Goal: Transaction & Acquisition: Purchase product/service

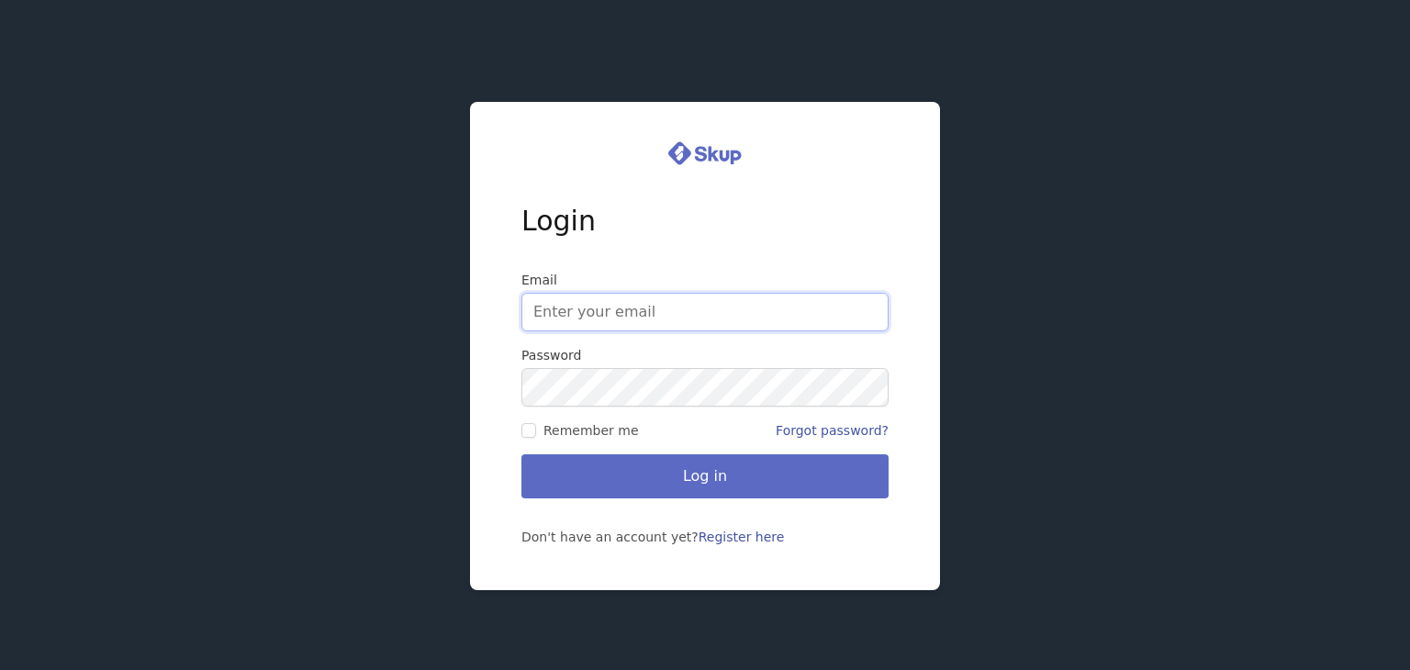
click at [684, 305] on input "Email" at bounding box center [704, 312] width 367 height 39
click at [1118, 284] on div "Login Email Password Remember me Forgot password? Log in Don't have an account …" at bounding box center [705, 335] width 1410 height 670
click at [646, 315] on input "Email" at bounding box center [704, 312] width 367 height 39
paste input "adambuzi628@gmail.com"
type input "adambuzi628@gmail.com"
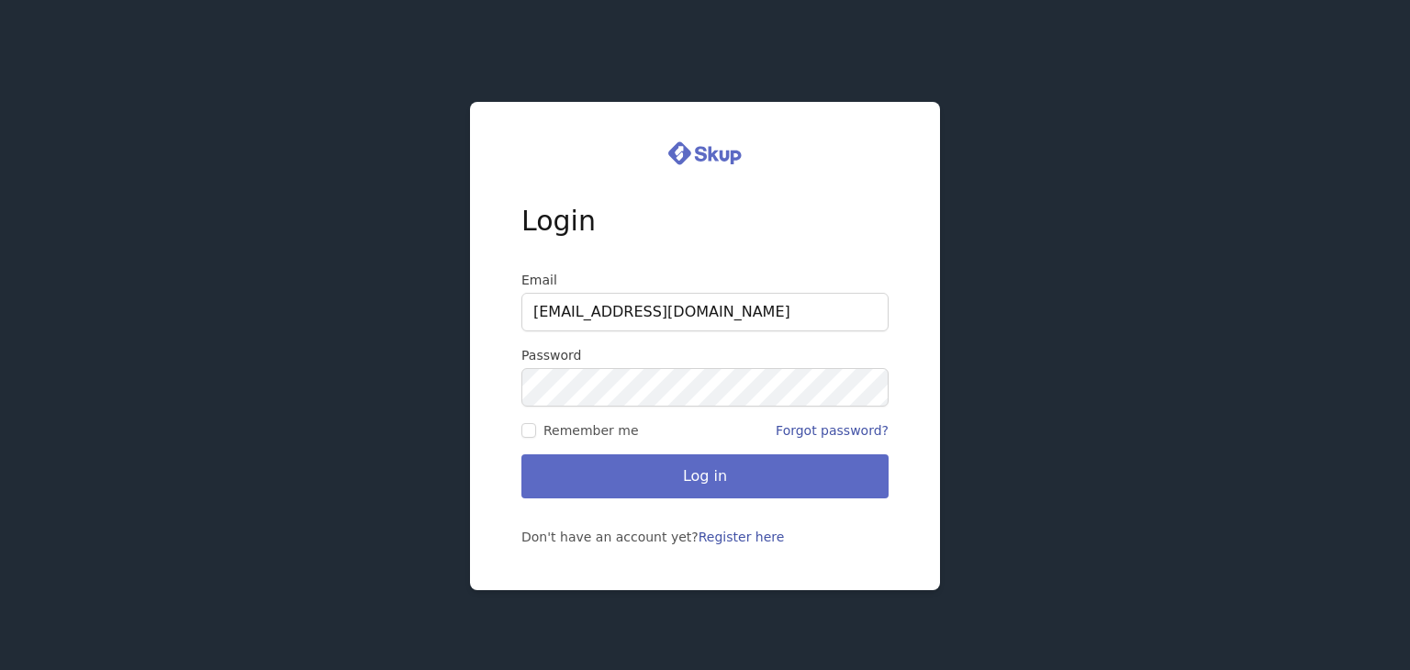
click at [743, 362] on label "Password" at bounding box center [704, 355] width 367 height 18
click at [521, 454] on button "Log in" at bounding box center [704, 476] width 367 height 44
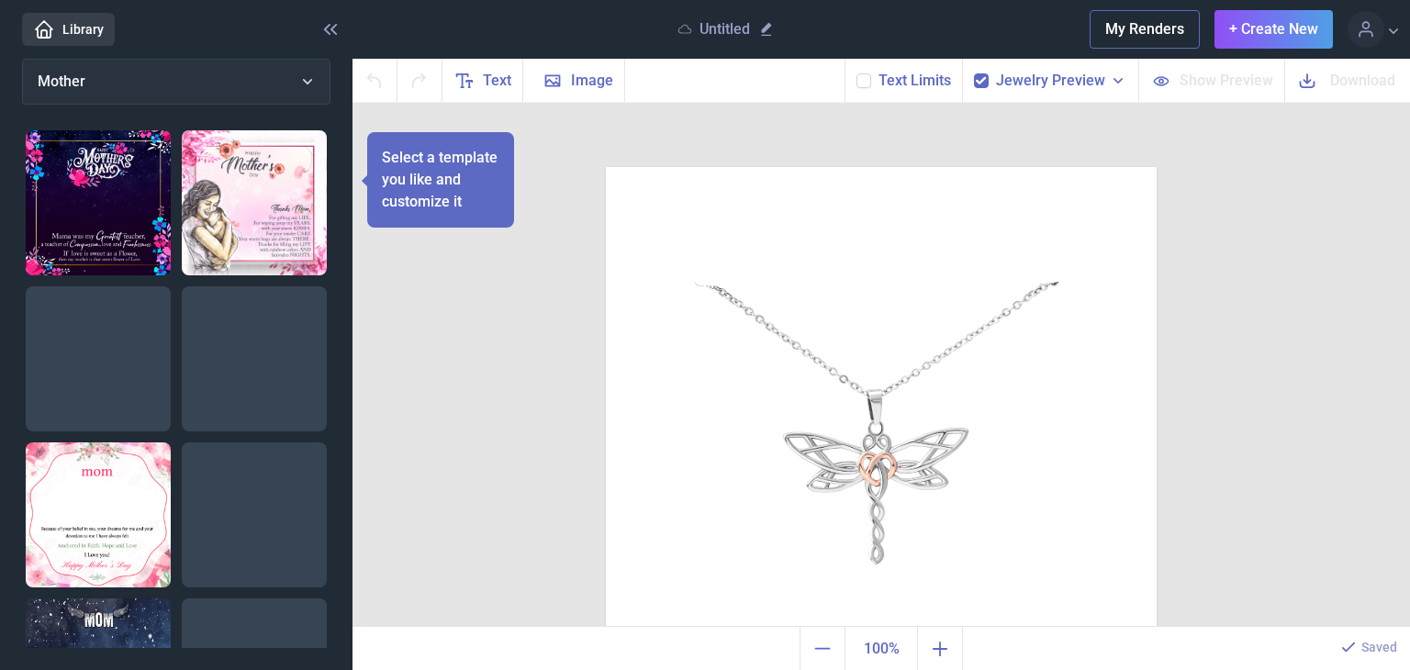
click at [242, 207] on img at bounding box center [254, 202] width 145 height 145
checkbox input "false"
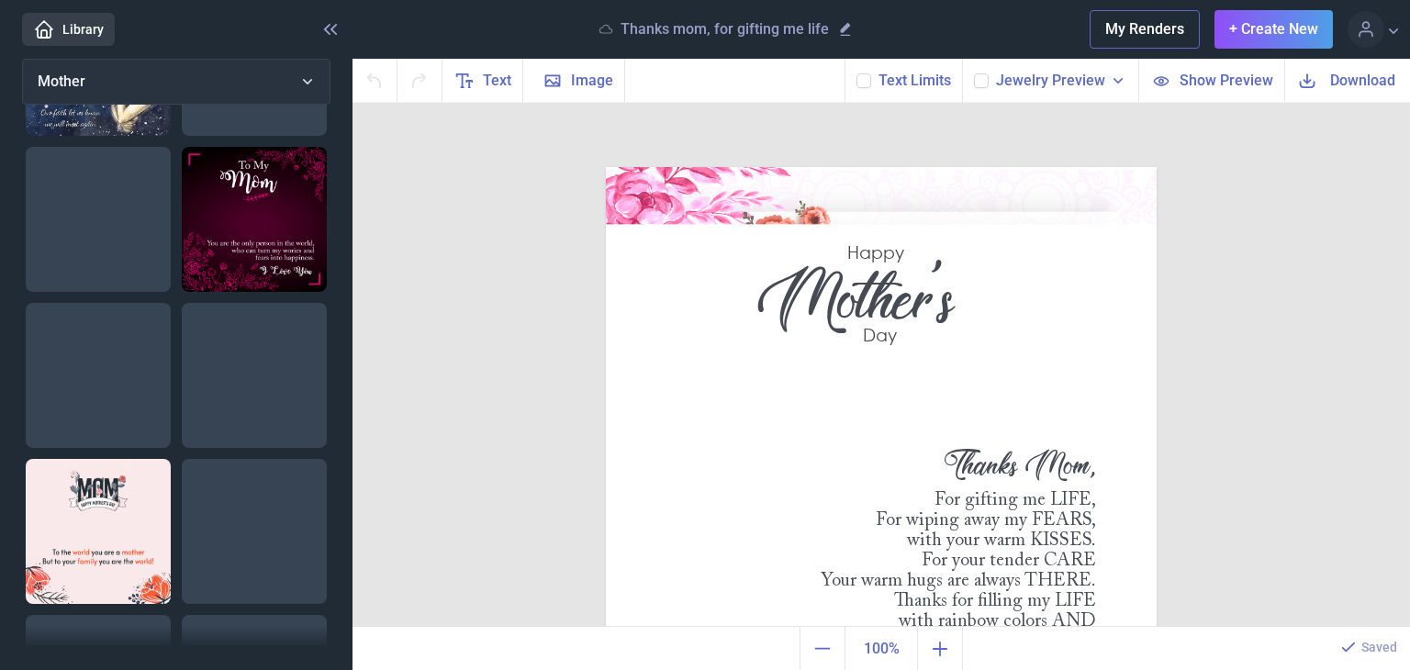
scroll to position [568, 0]
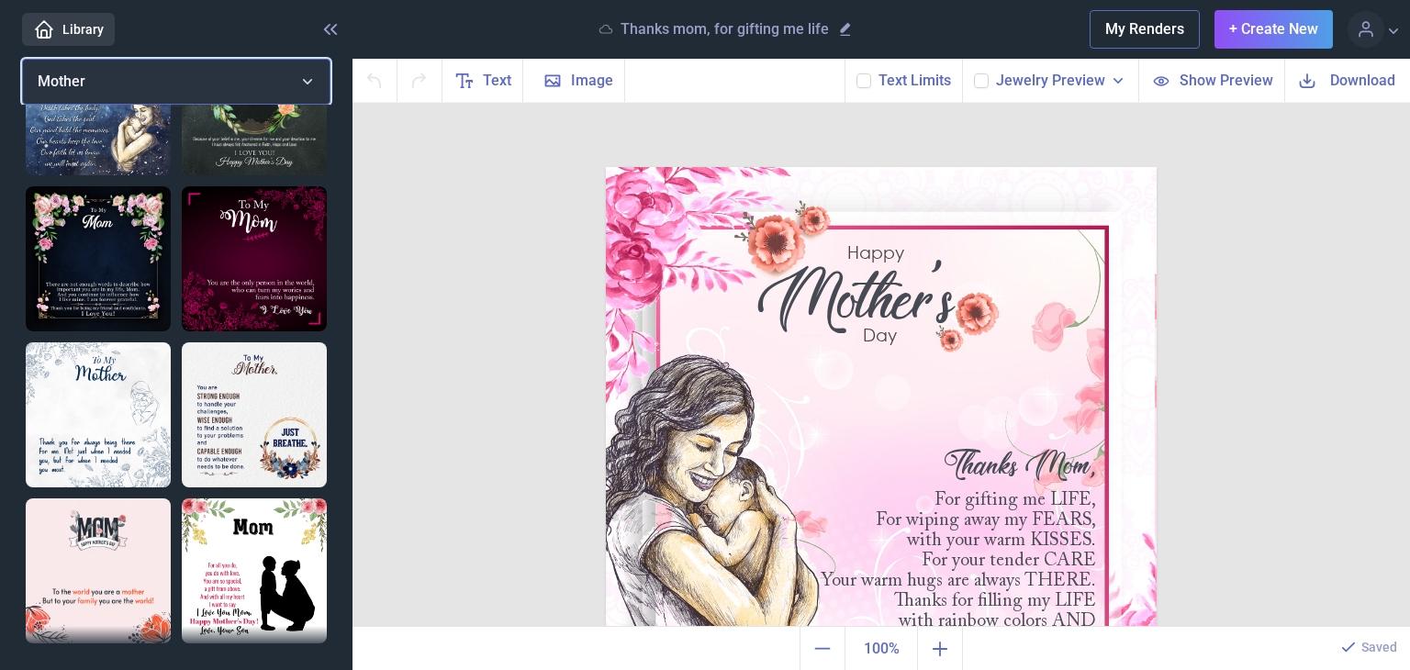
click at [114, 73] on button "Mother" at bounding box center [176, 82] width 308 height 46
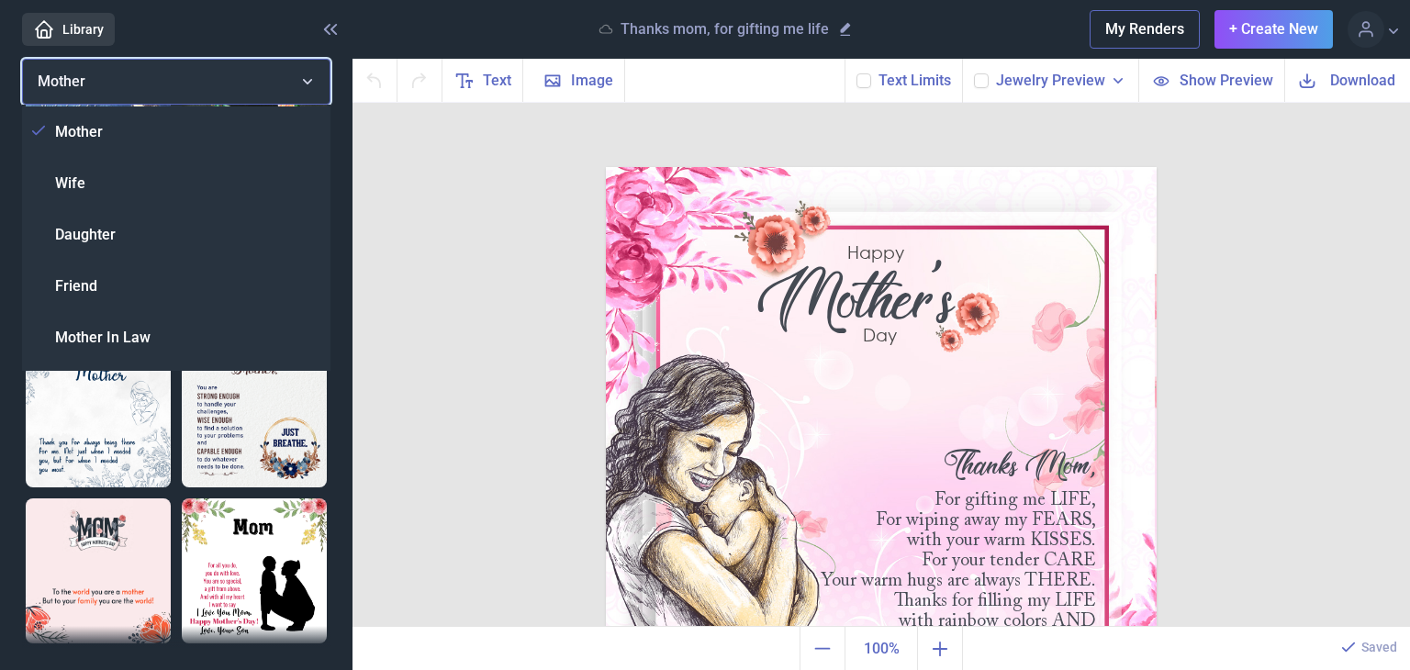
click at [114, 73] on button "Mother" at bounding box center [176, 82] width 308 height 46
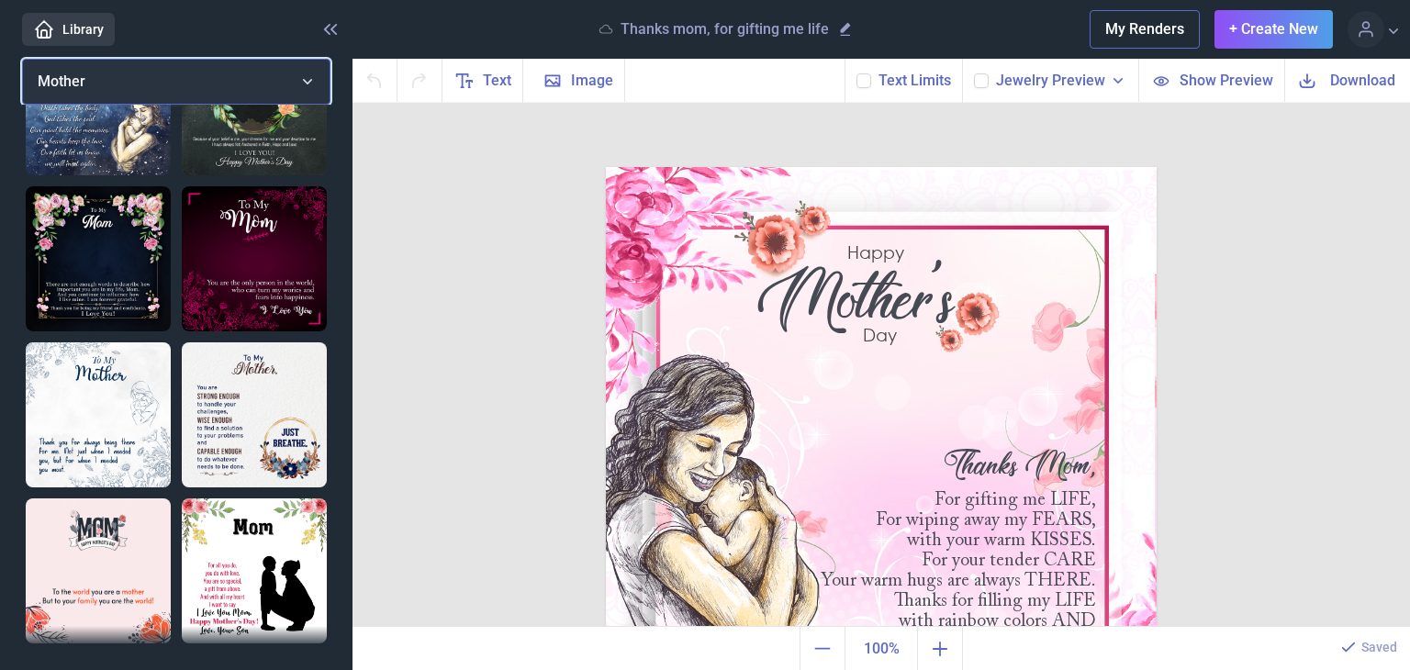
scroll to position [0, 0]
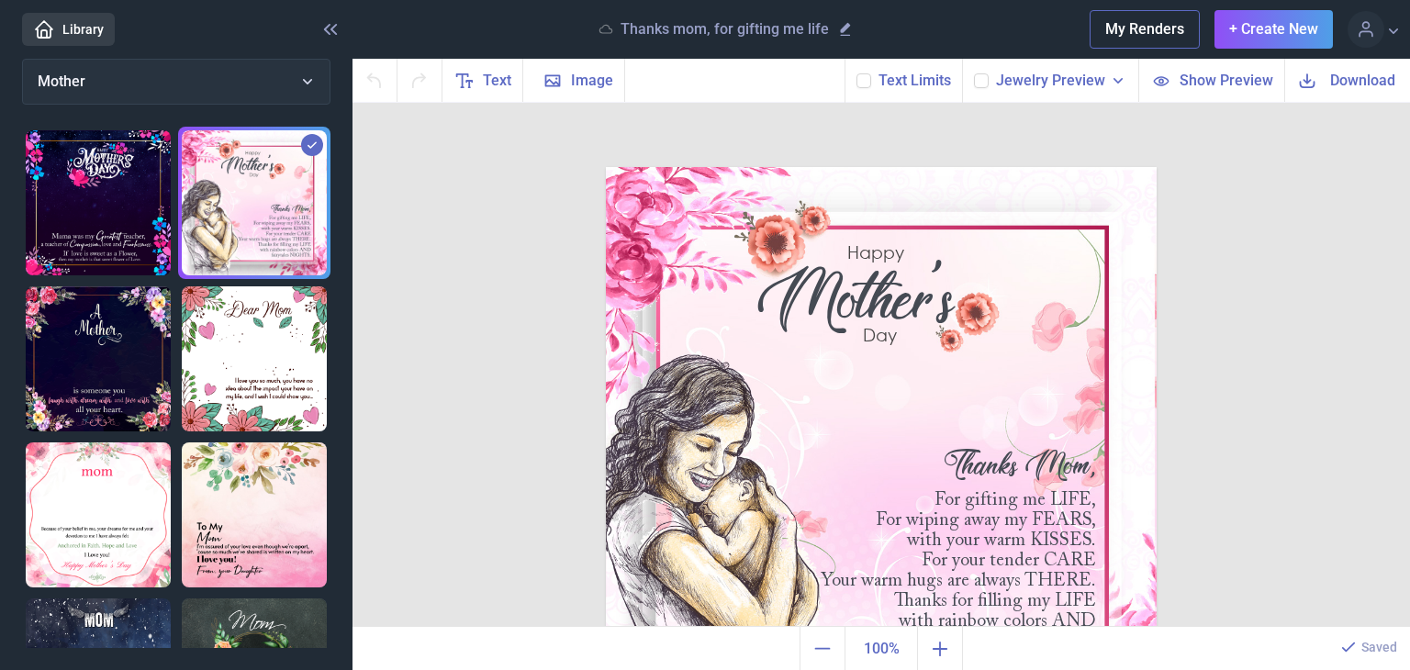
click at [113, 228] on img at bounding box center [98, 202] width 145 height 145
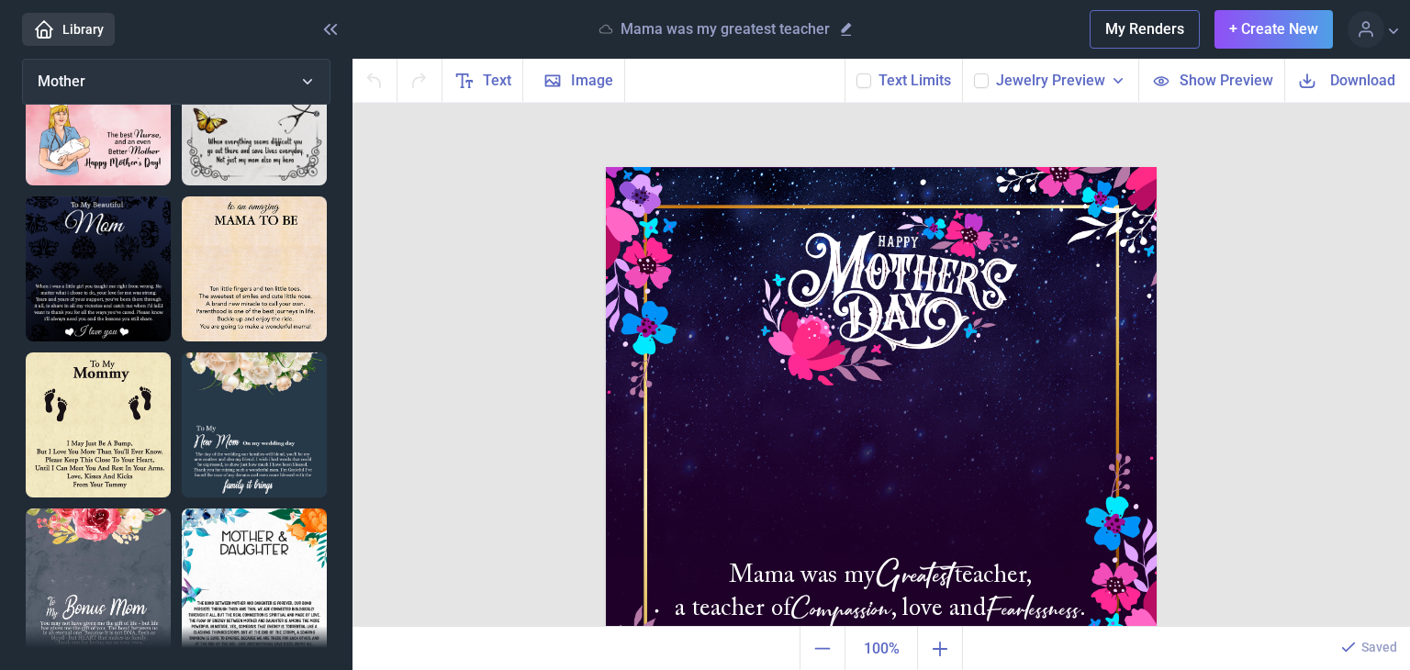
scroll to position [1463, 0]
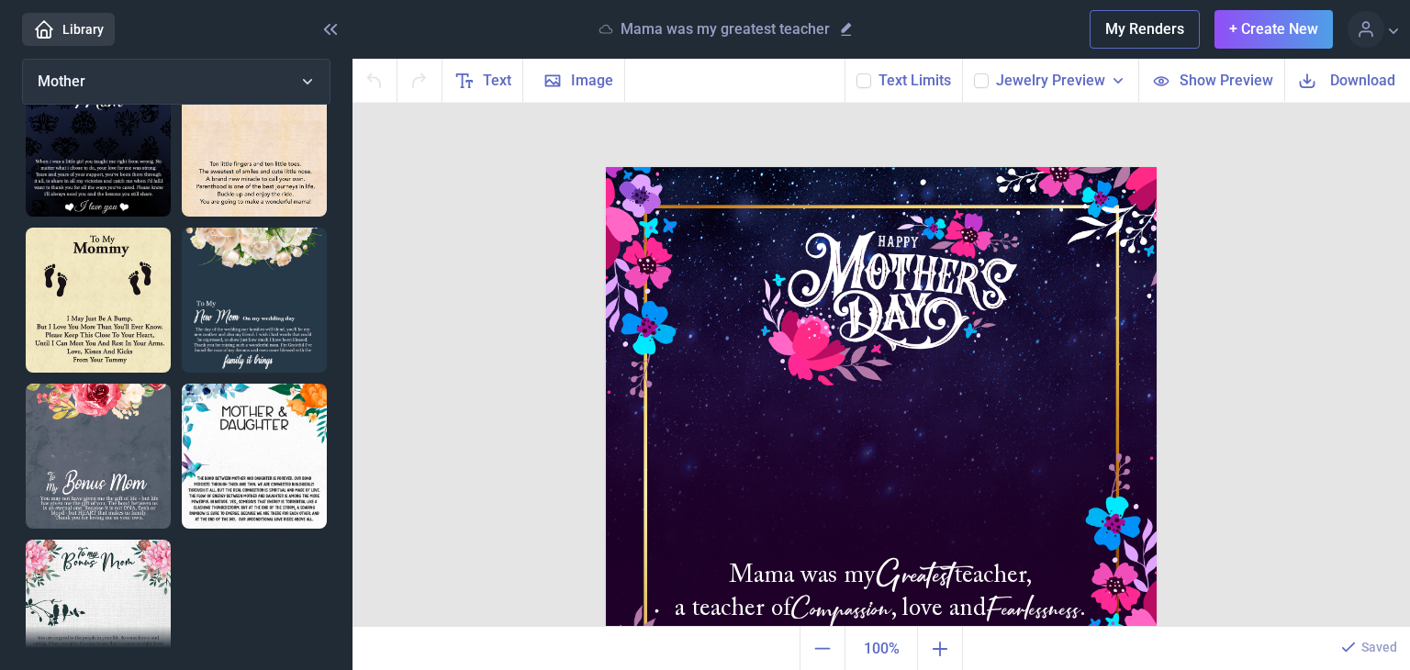
click at [242, 439] on img at bounding box center [254, 456] width 145 height 145
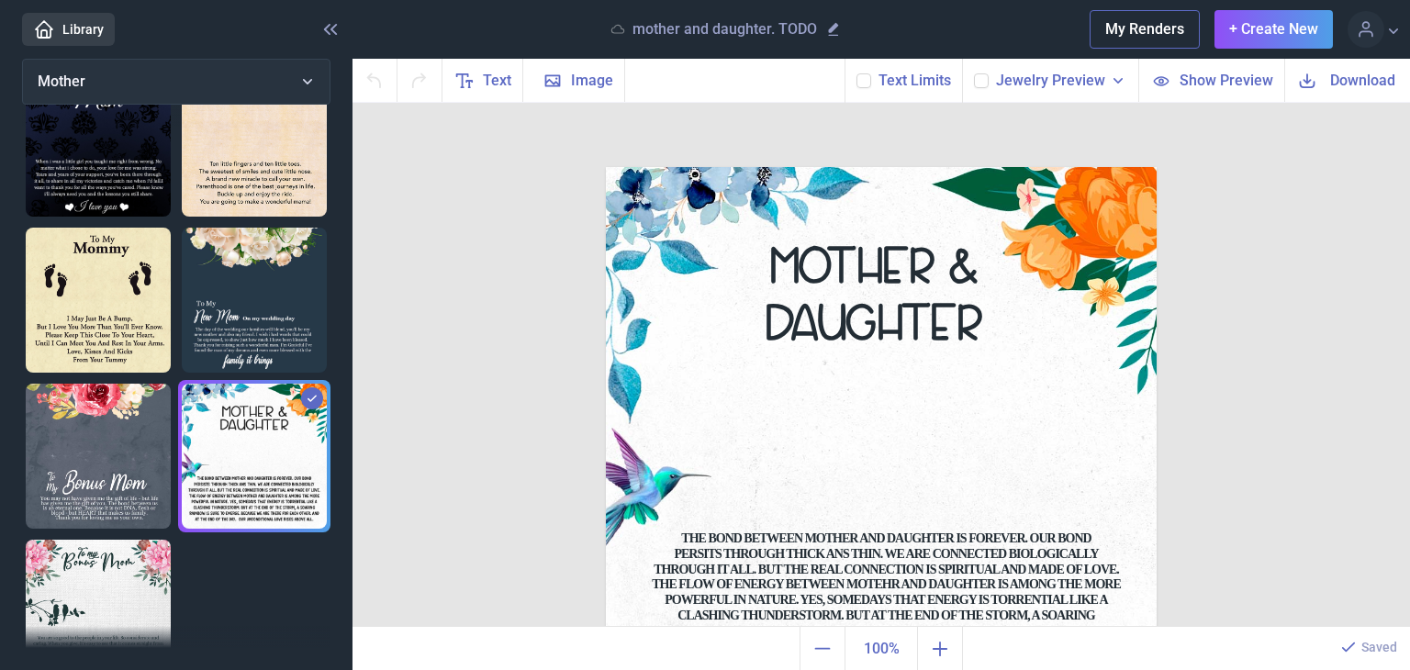
click at [162, 540] on img at bounding box center [98, 612] width 145 height 145
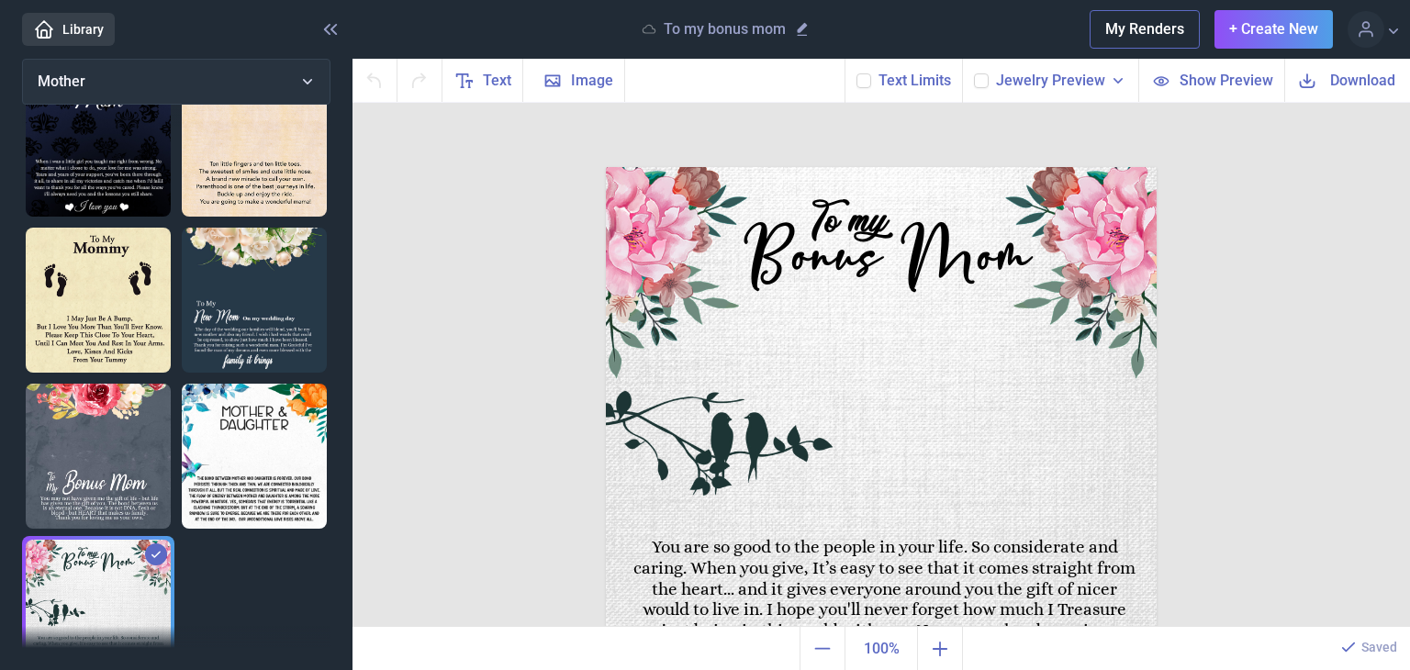
click at [160, 543] on div at bounding box center [156, 554] width 22 height 22
click at [145, 543] on div at bounding box center [156, 554] width 22 height 22
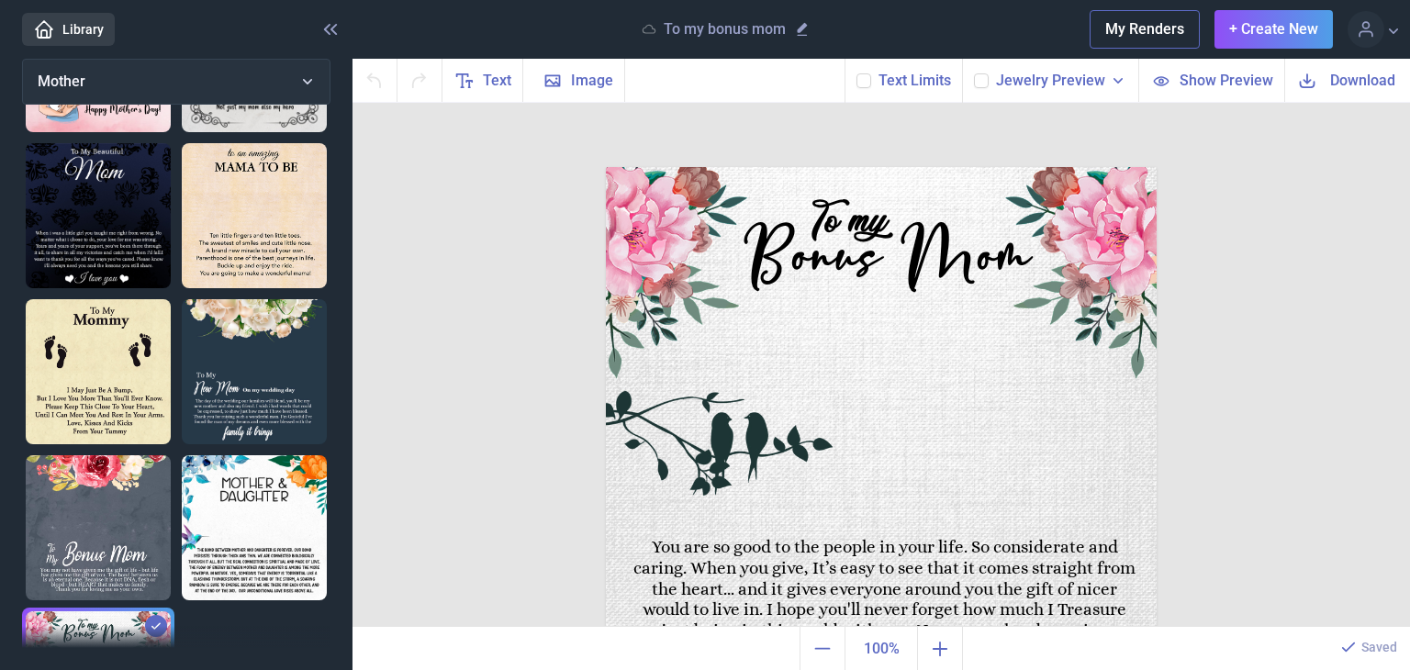
scroll to position [1387, 0]
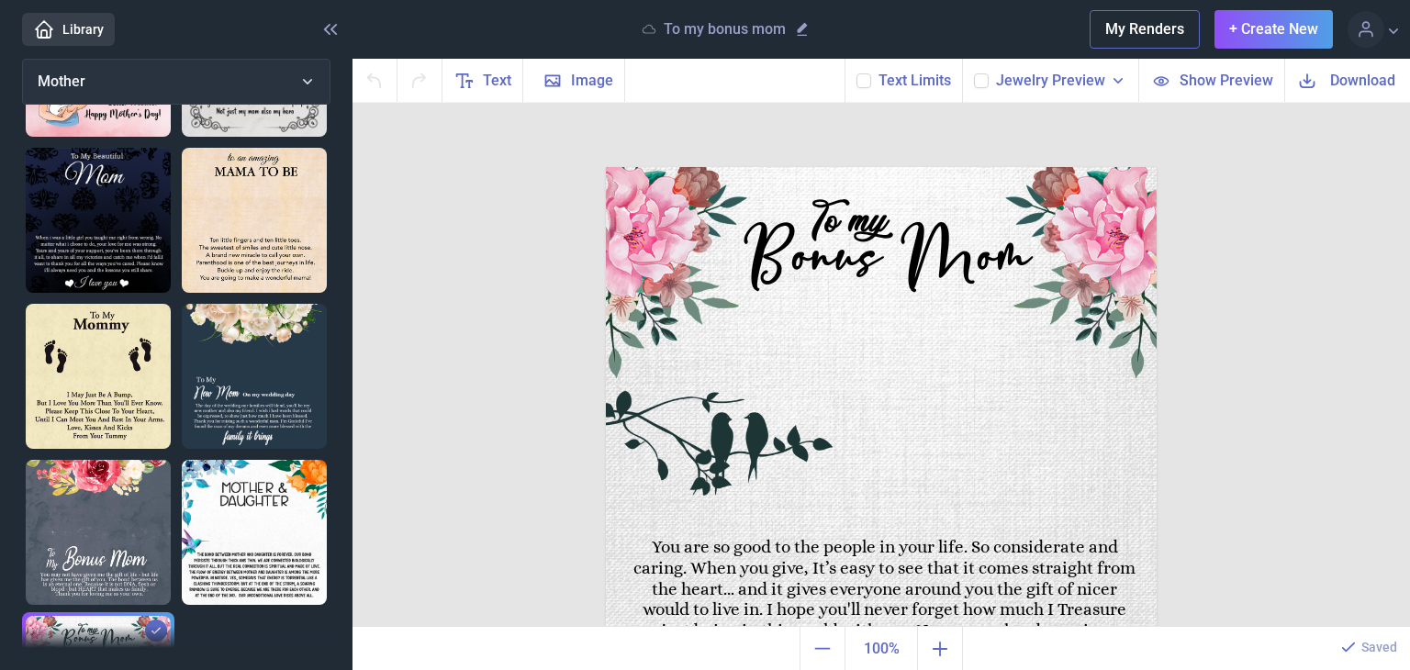
click at [113, 482] on img at bounding box center [98, 532] width 145 height 145
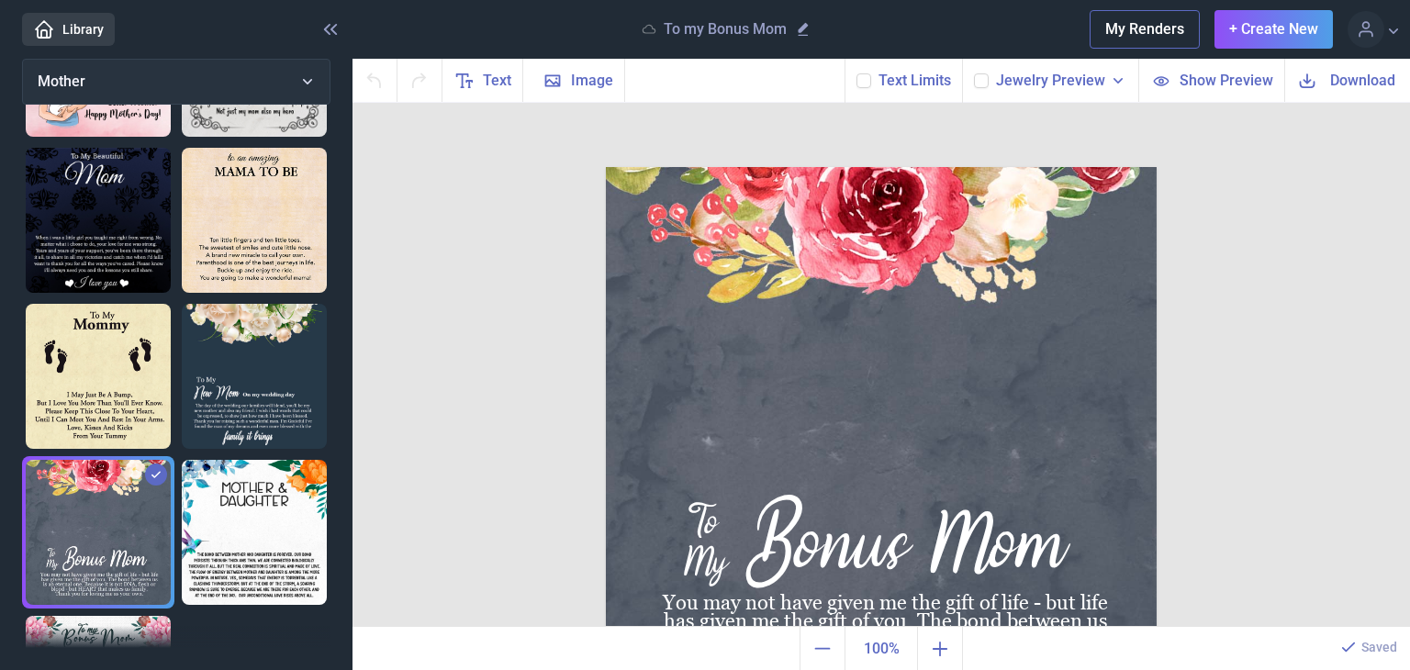
click at [224, 389] on img at bounding box center [254, 376] width 145 height 145
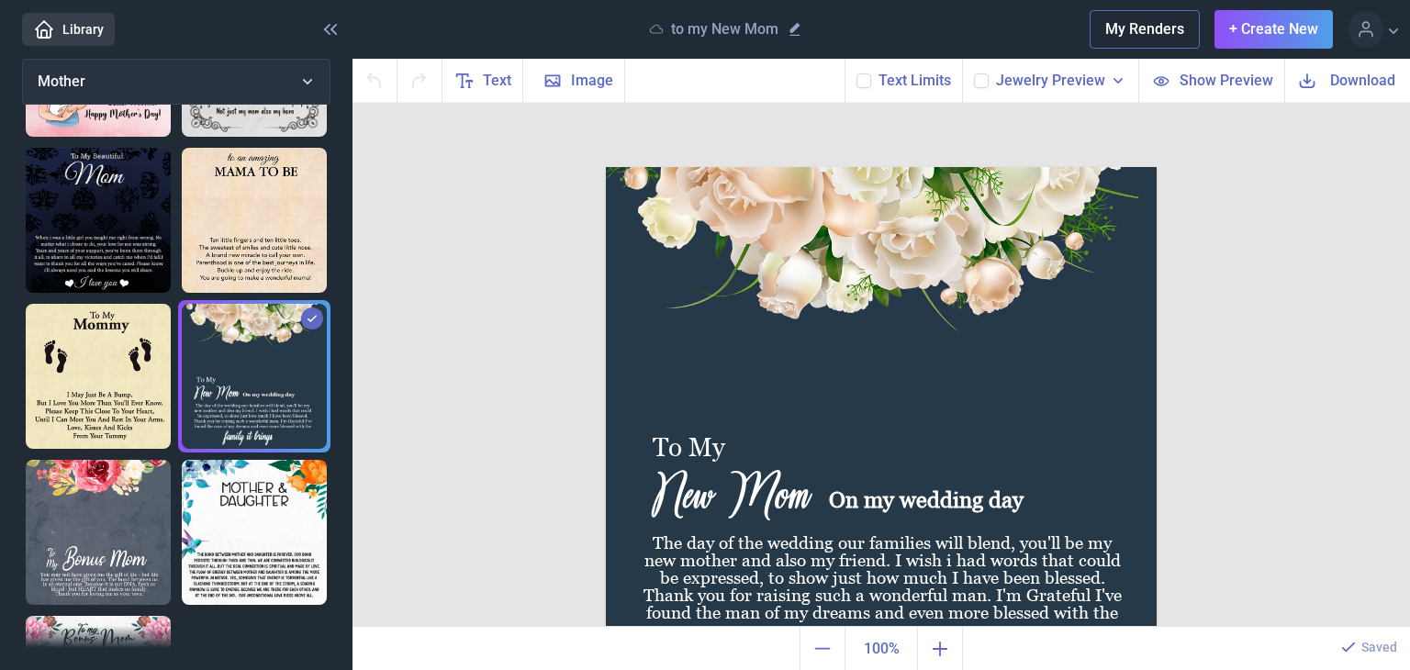
click at [85, 482] on img at bounding box center [98, 532] width 145 height 145
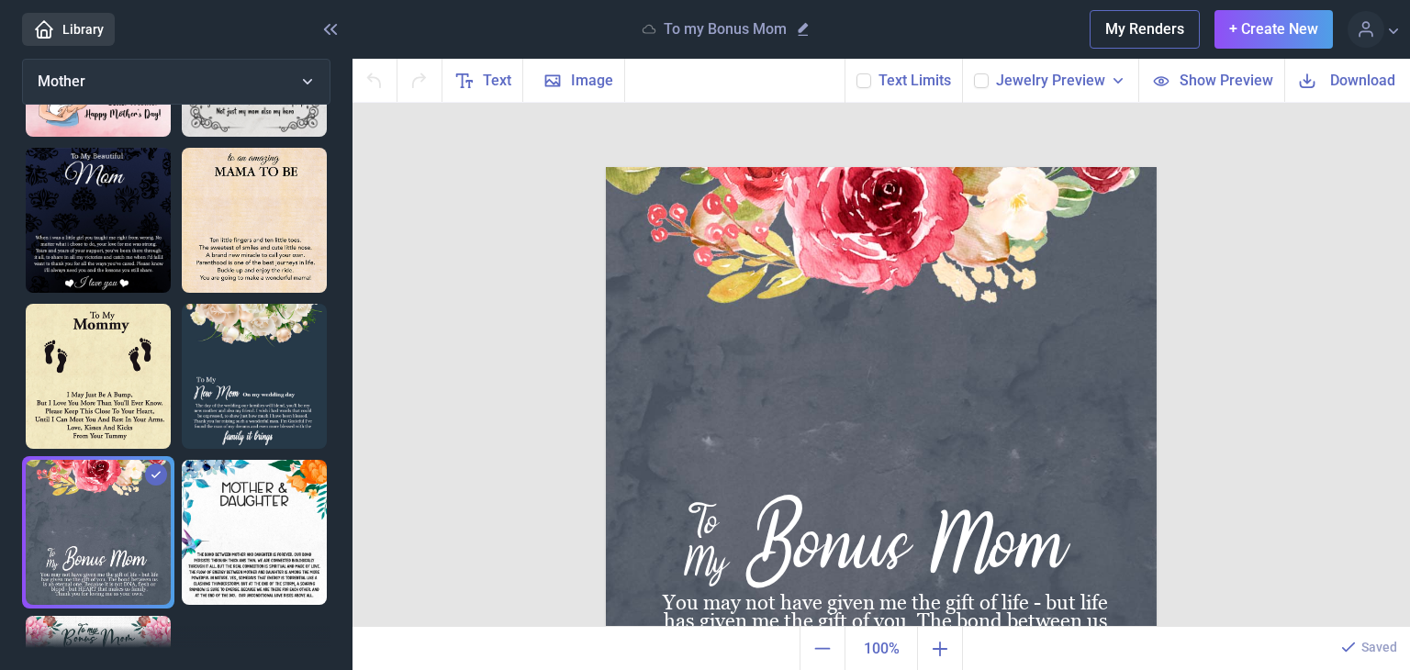
scroll to position [90, 0]
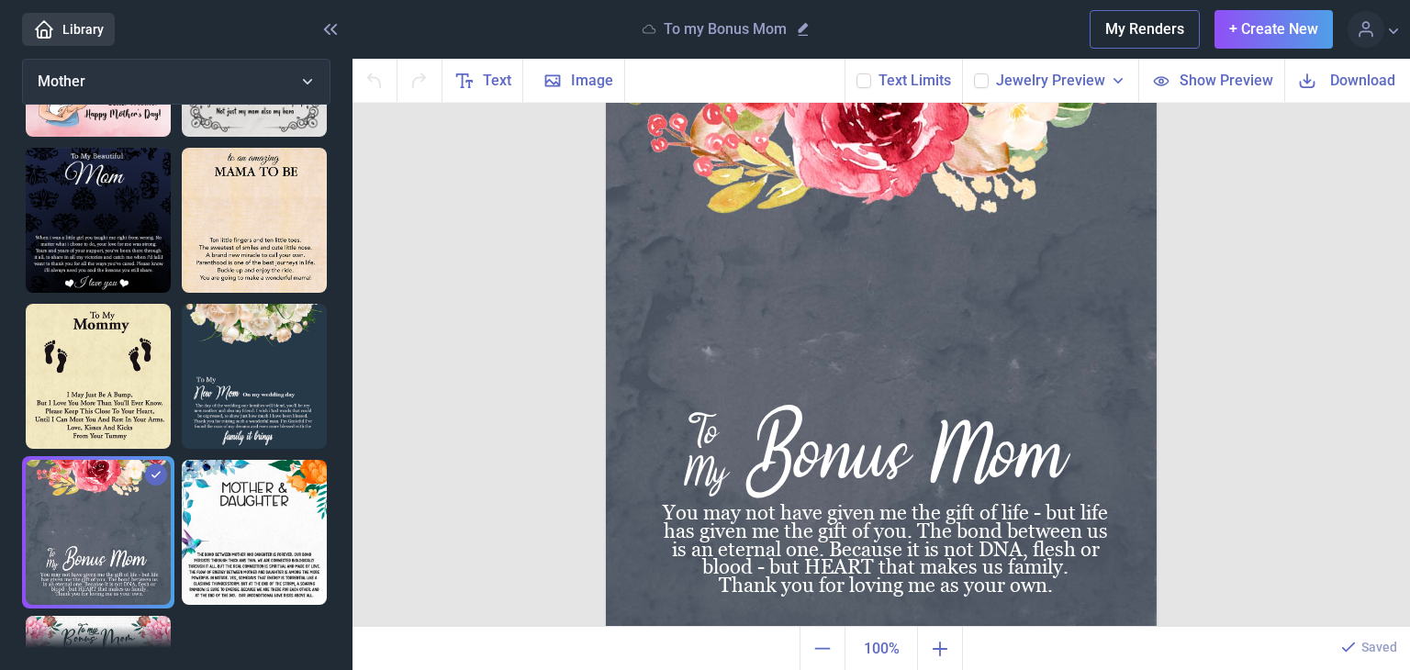
click at [283, 355] on img at bounding box center [254, 376] width 145 height 145
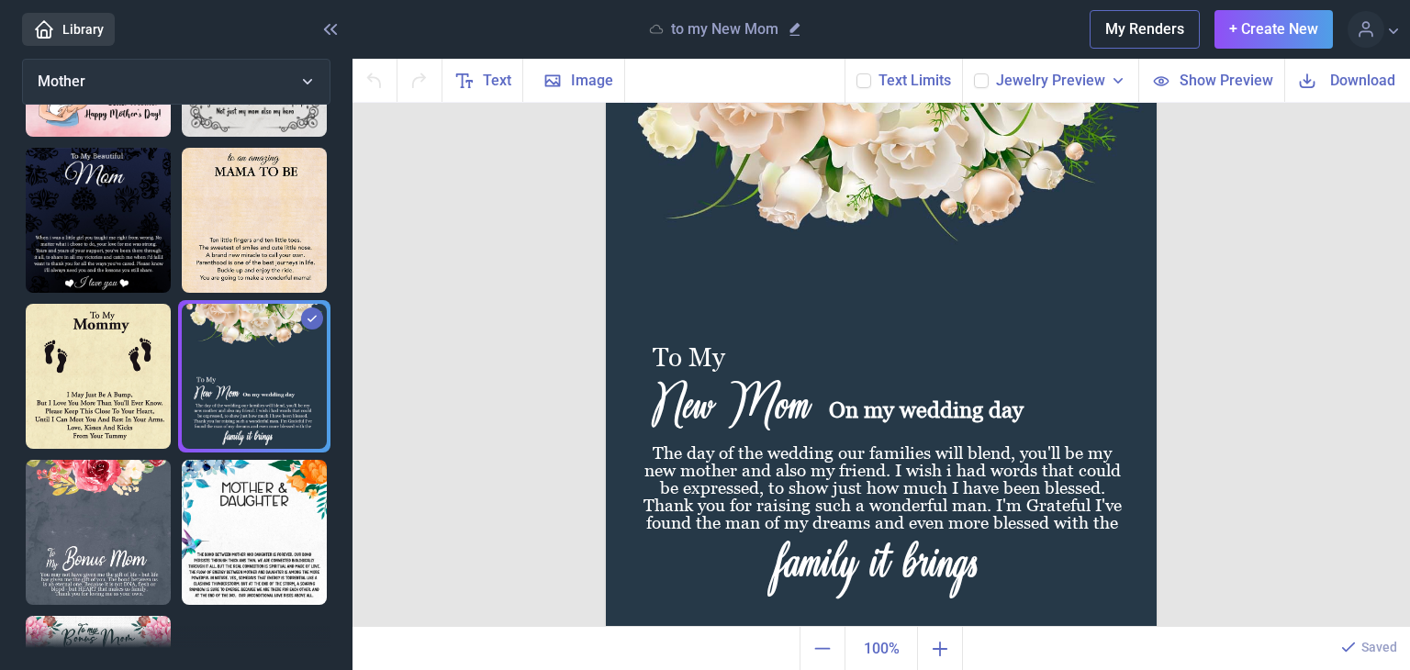
click at [135, 346] on img at bounding box center [98, 376] width 145 height 145
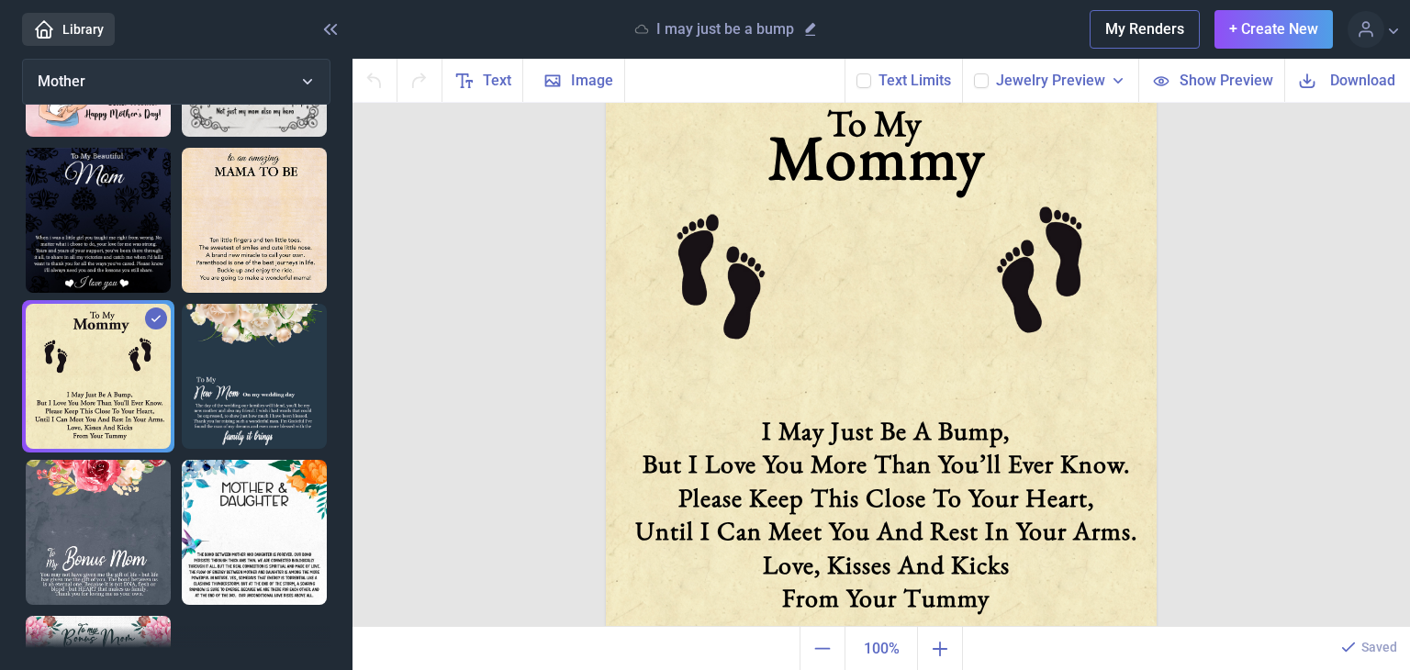
scroll to position [1147, 0]
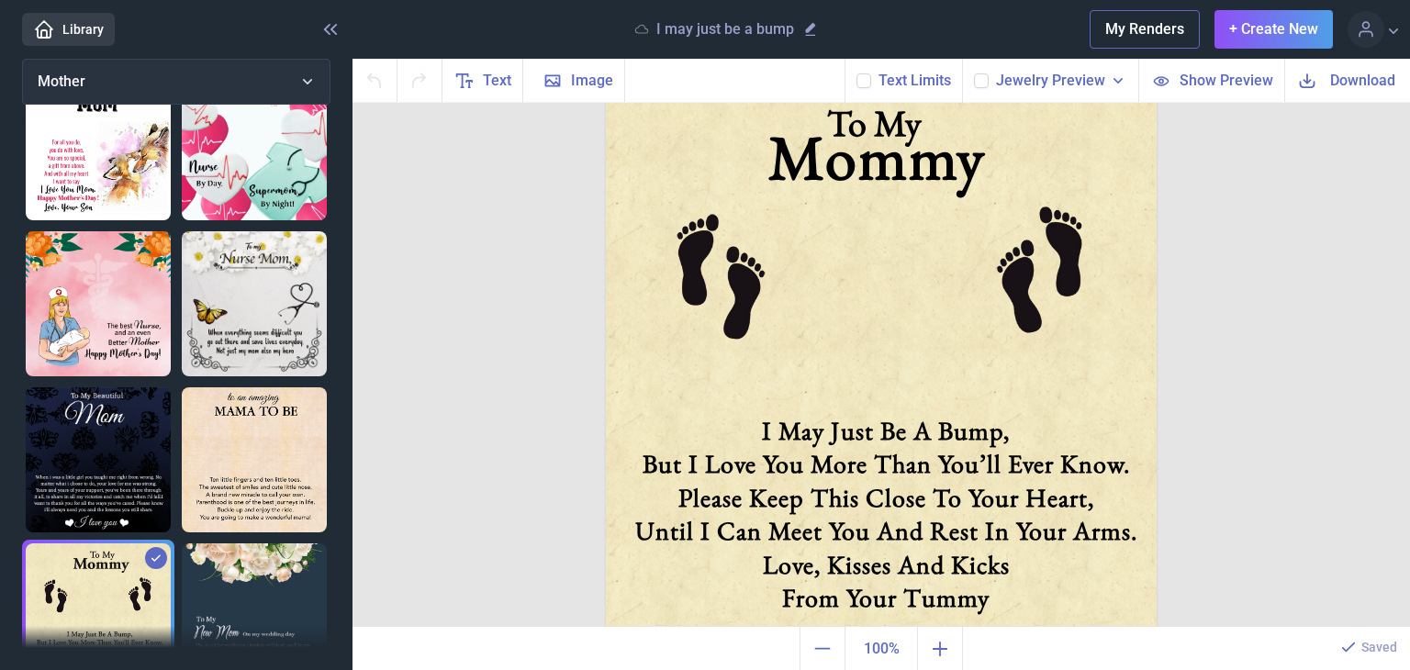
click at [227, 387] on img at bounding box center [254, 459] width 145 height 145
